Goal: Information Seeking & Learning: Find specific fact

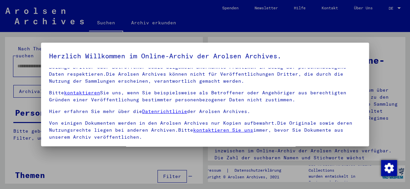
scroll to position [59, 0]
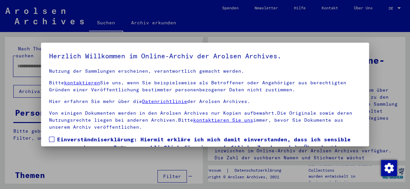
click at [51, 139] on span at bounding box center [51, 139] width 5 height 5
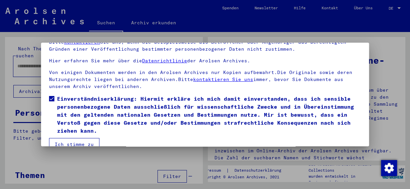
scroll to position [52, 0]
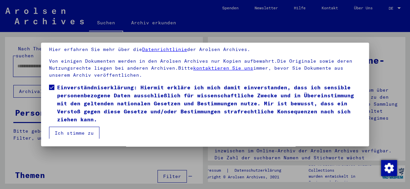
click at [61, 132] on button "Ich stimme zu" at bounding box center [74, 133] width 50 height 13
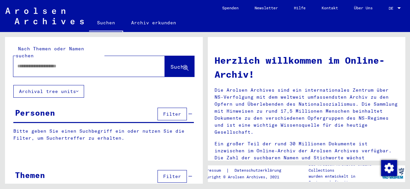
click at [53, 63] on input "text" at bounding box center [81, 66] width 128 height 7
type input "**********"
click at [172, 63] on span "Suche" at bounding box center [179, 66] width 17 height 7
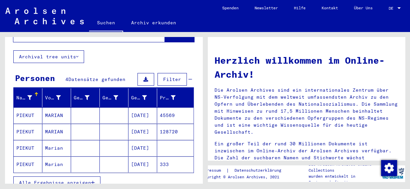
scroll to position [35, 0]
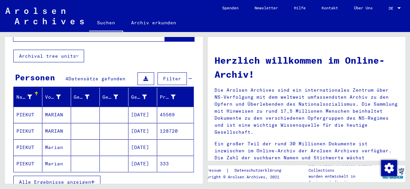
click at [29, 108] on mat-cell "PIEKUT" at bounding box center [28, 115] width 29 height 16
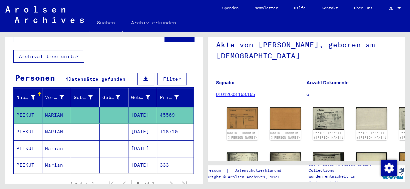
scroll to position [51, 0]
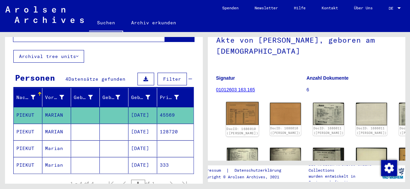
click at [236, 107] on img at bounding box center [242, 113] width 33 height 23
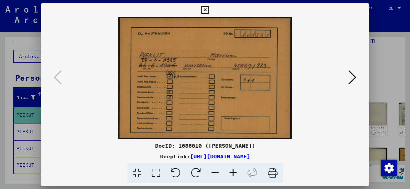
click at [355, 78] on icon at bounding box center [353, 77] width 8 height 16
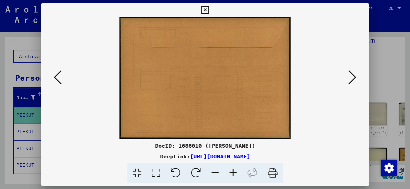
click at [355, 78] on icon at bounding box center [353, 77] width 8 height 16
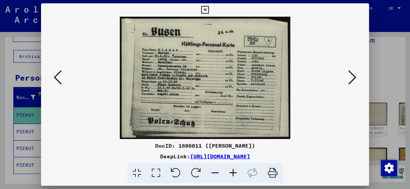
click at [355, 78] on icon at bounding box center [353, 77] width 8 height 16
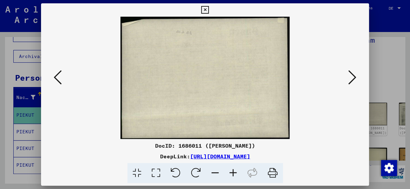
click at [355, 78] on icon at bounding box center [353, 77] width 8 height 16
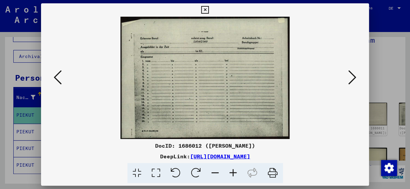
click at [355, 78] on icon at bounding box center [353, 77] width 8 height 16
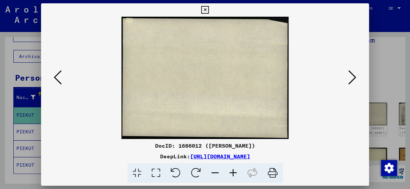
click at [209, 10] on icon at bounding box center [205, 10] width 8 height 8
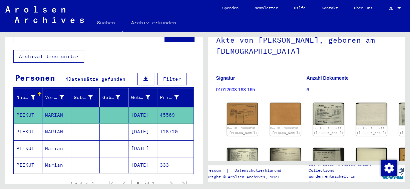
click at [27, 128] on mat-cell "PIEKUT" at bounding box center [28, 132] width 29 height 16
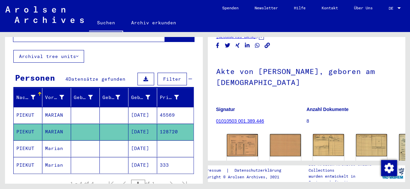
scroll to position [24, 0]
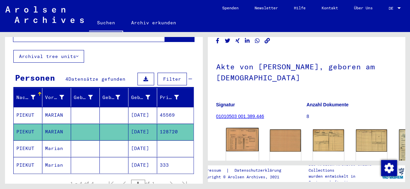
click at [233, 139] on img at bounding box center [242, 139] width 33 height 23
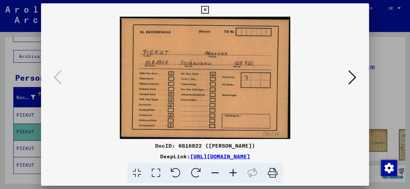
click at [353, 75] on icon at bounding box center [353, 77] width 8 height 16
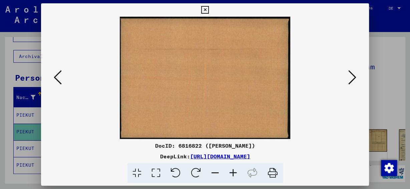
click at [353, 75] on icon at bounding box center [353, 77] width 8 height 16
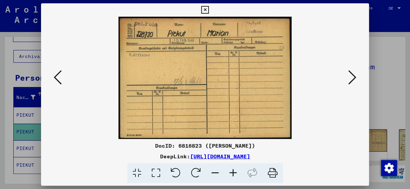
click at [353, 75] on icon at bounding box center [353, 77] width 8 height 16
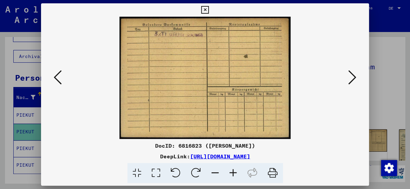
click at [353, 75] on icon at bounding box center [353, 77] width 8 height 16
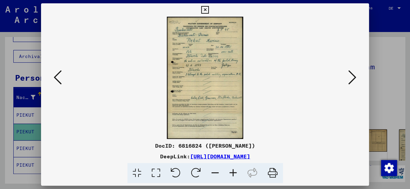
click at [209, 9] on icon at bounding box center [205, 10] width 8 height 8
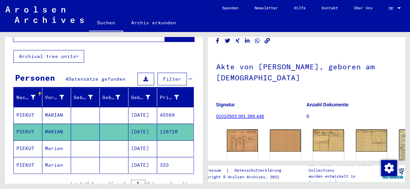
click at [26, 142] on mat-cell "PIEKUT" at bounding box center [28, 149] width 29 height 16
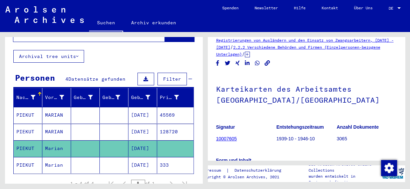
scroll to position [20, 0]
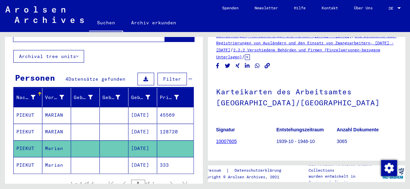
click at [31, 156] on icon at bounding box center [27, 162] width 17 height 27
click at [20, 155] on icon at bounding box center [27, 162] width 17 height 27
click at [37, 157] on mat-cell "PIEKUT" at bounding box center [28, 165] width 29 height 16
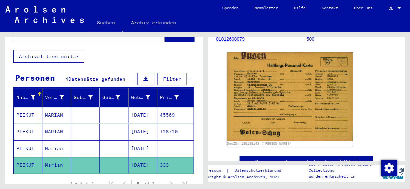
scroll to position [92, 0]
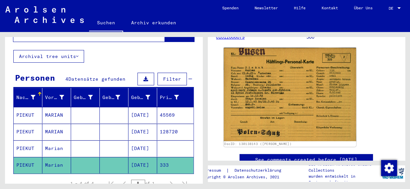
click at [285, 108] on img at bounding box center [290, 94] width 132 height 93
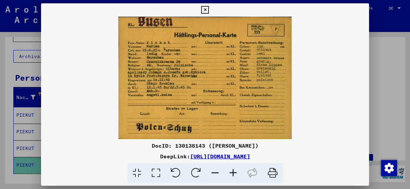
click at [209, 11] on icon at bounding box center [205, 10] width 8 height 8
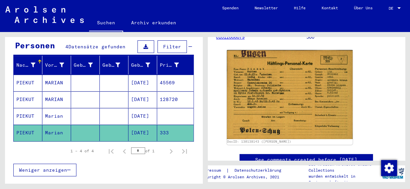
scroll to position [70, 0]
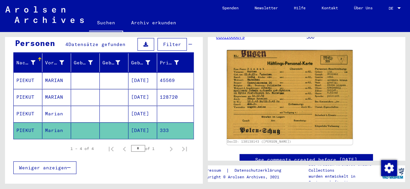
click at [32, 106] on mat-cell "PIEKUT" at bounding box center [28, 114] width 29 height 16
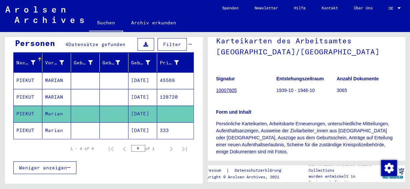
scroll to position [74, 0]
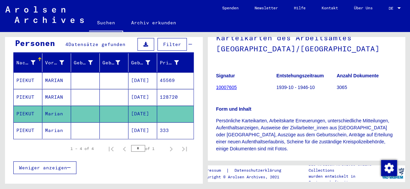
click at [224, 88] on link "10007605" at bounding box center [226, 87] width 21 height 5
